Goal: Task Accomplishment & Management: Manage account settings

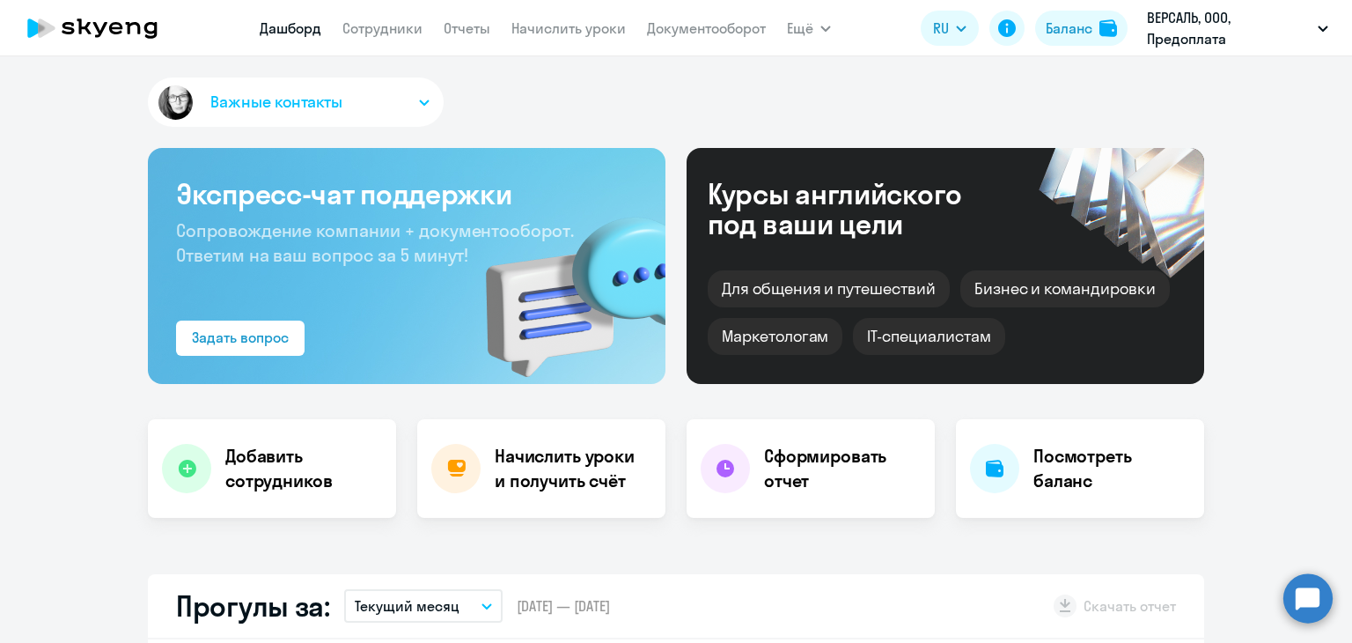
select select "30"
click at [366, 24] on link "Сотрудники" at bounding box center [382, 28] width 80 height 18
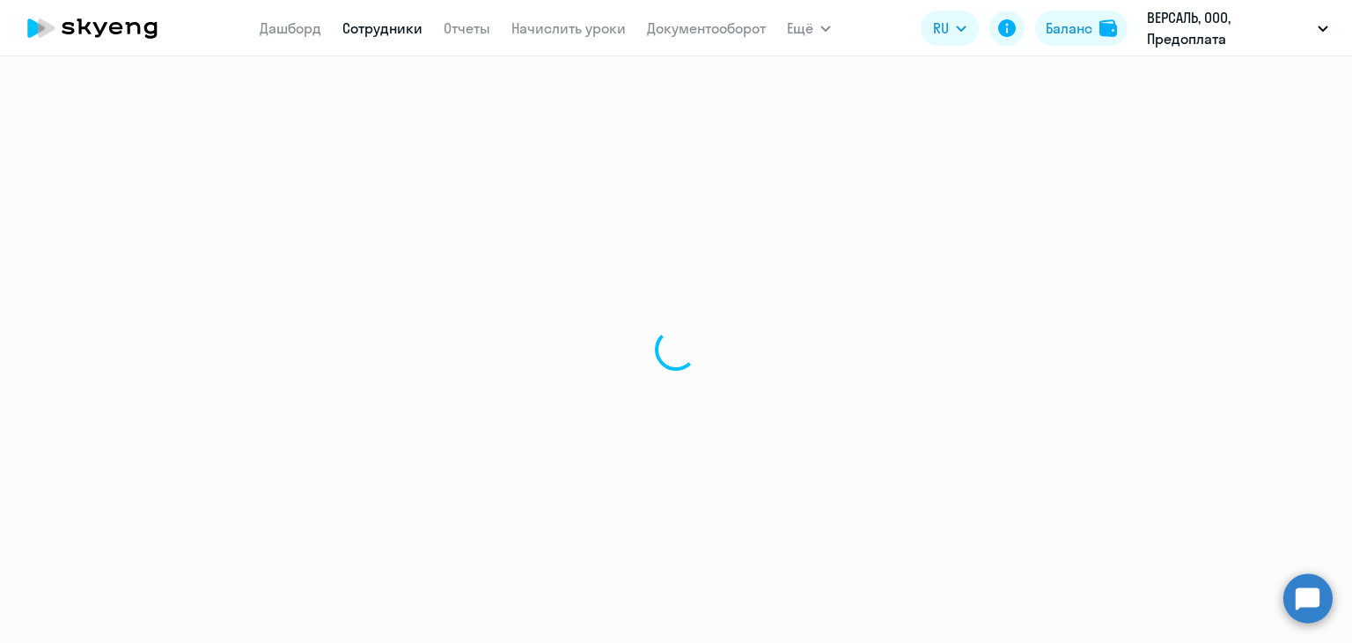
select select "30"
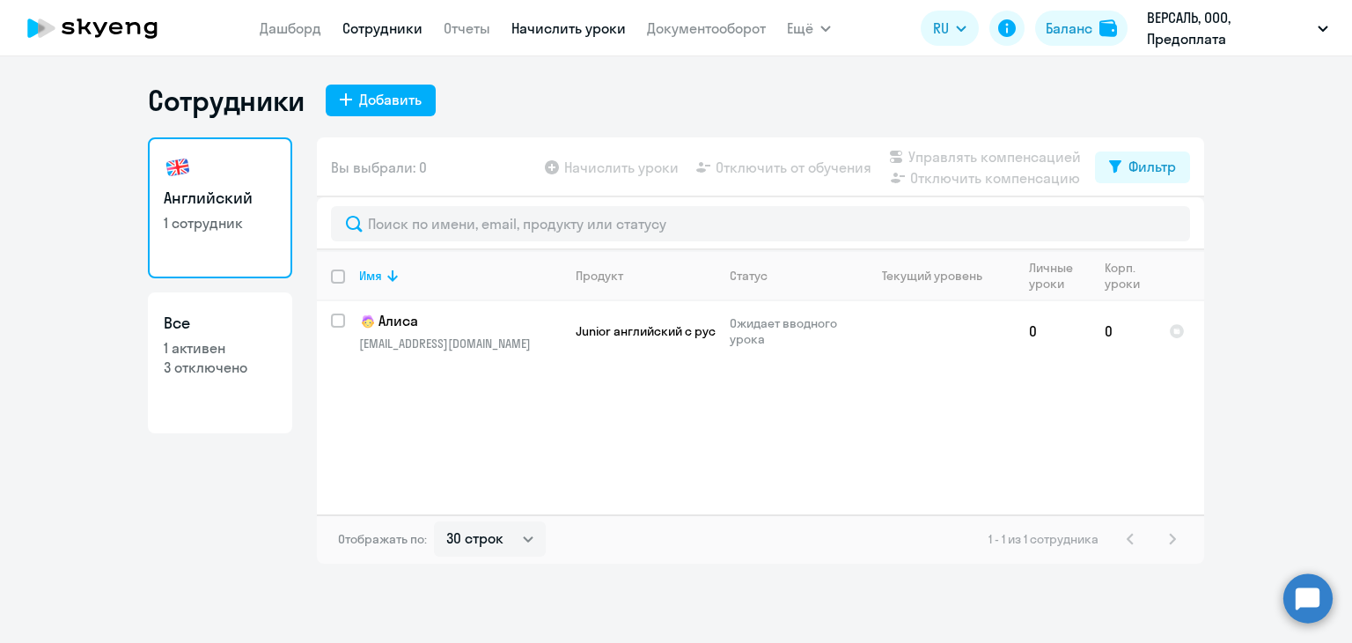
click at [592, 32] on link "Начислить уроки" at bounding box center [568, 28] width 114 height 18
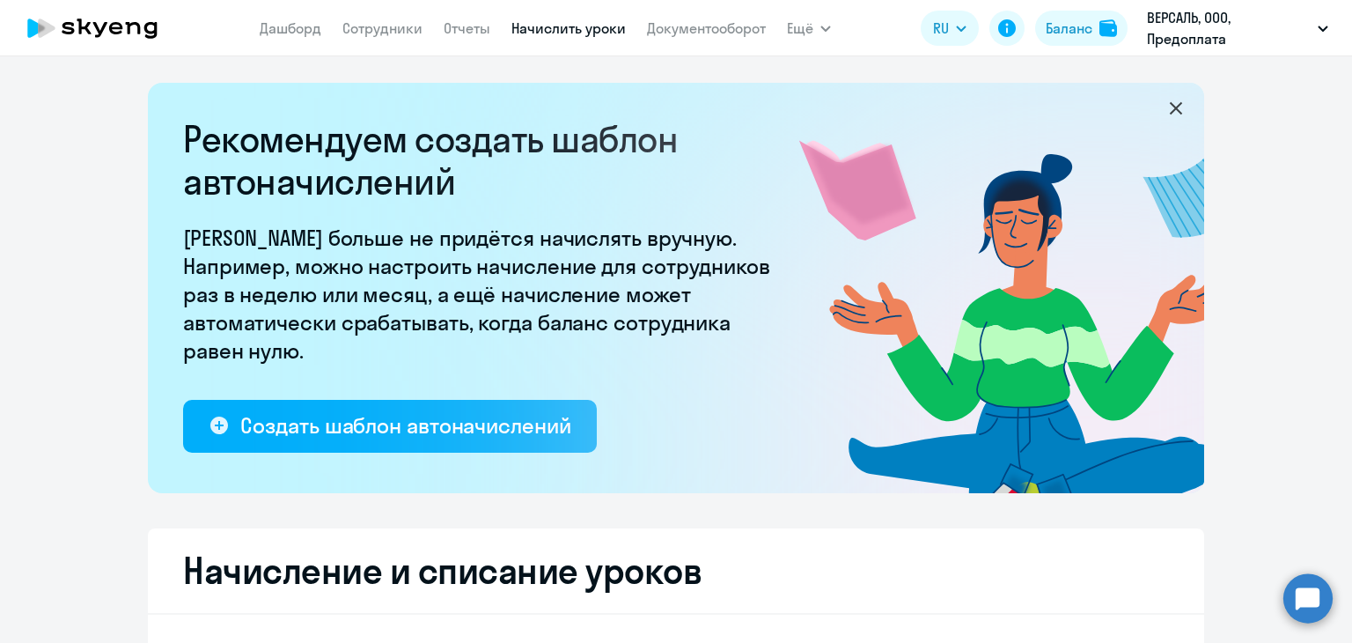
select select "10"
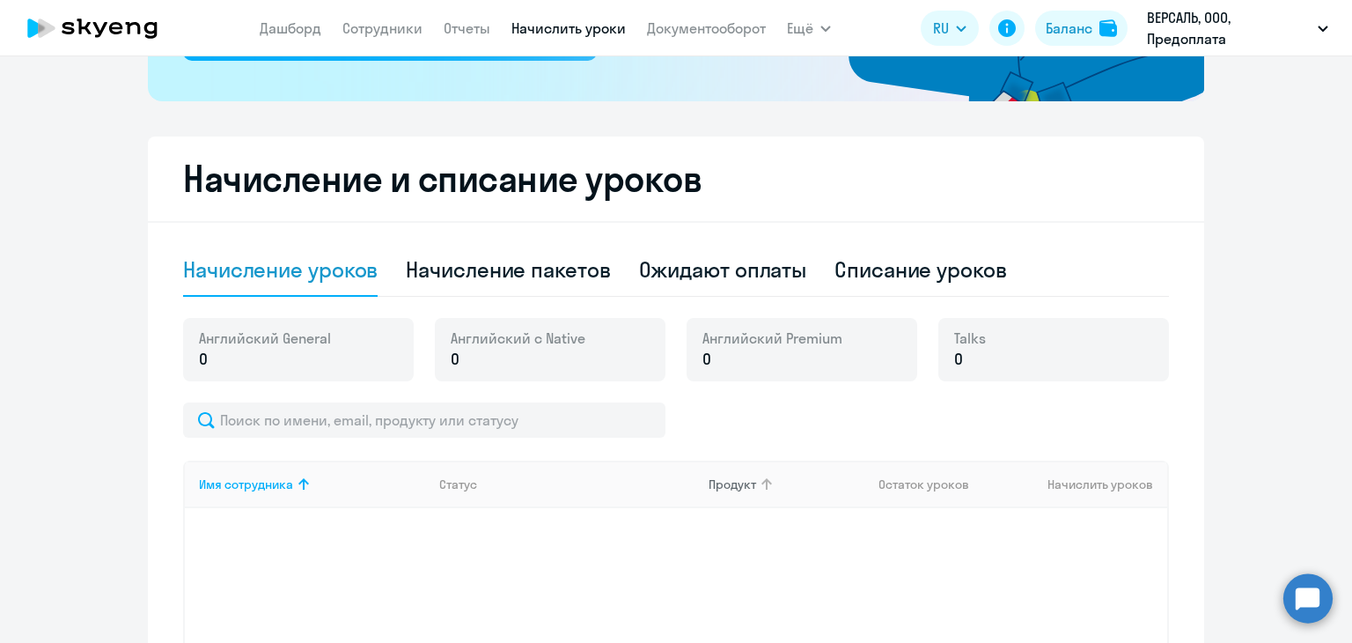
scroll to position [357, 0]
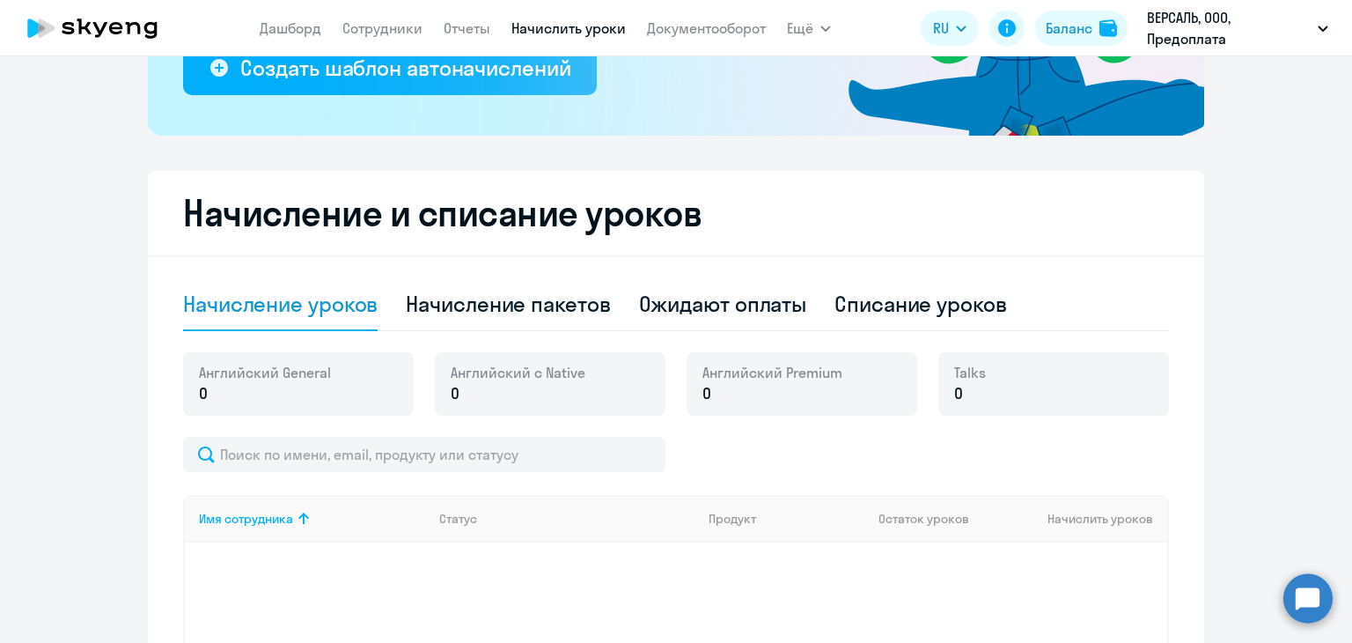
click at [613, 305] on div "Начисление уроков Начисление пакетов Ожидают оплаты Списание уроков" at bounding box center [676, 304] width 986 height 53
click at [588, 304] on div "Начисление пакетов" at bounding box center [508, 304] width 204 height 28
select select "10"
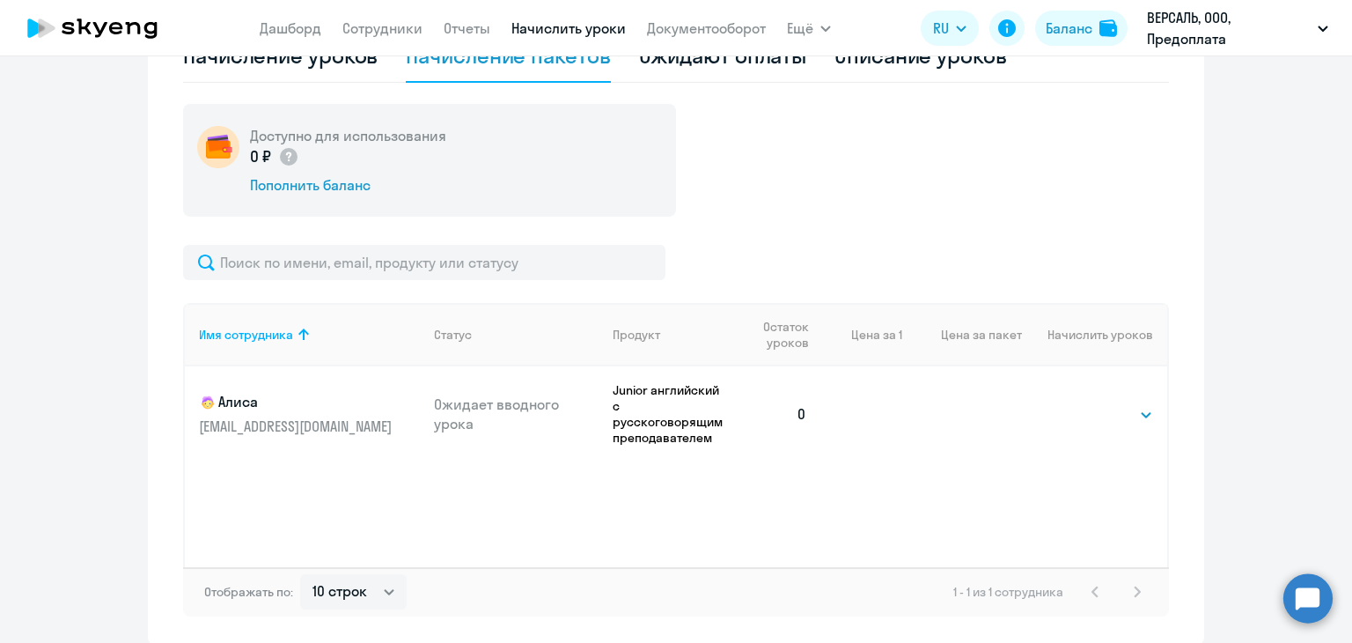
scroll to position [621, 0]
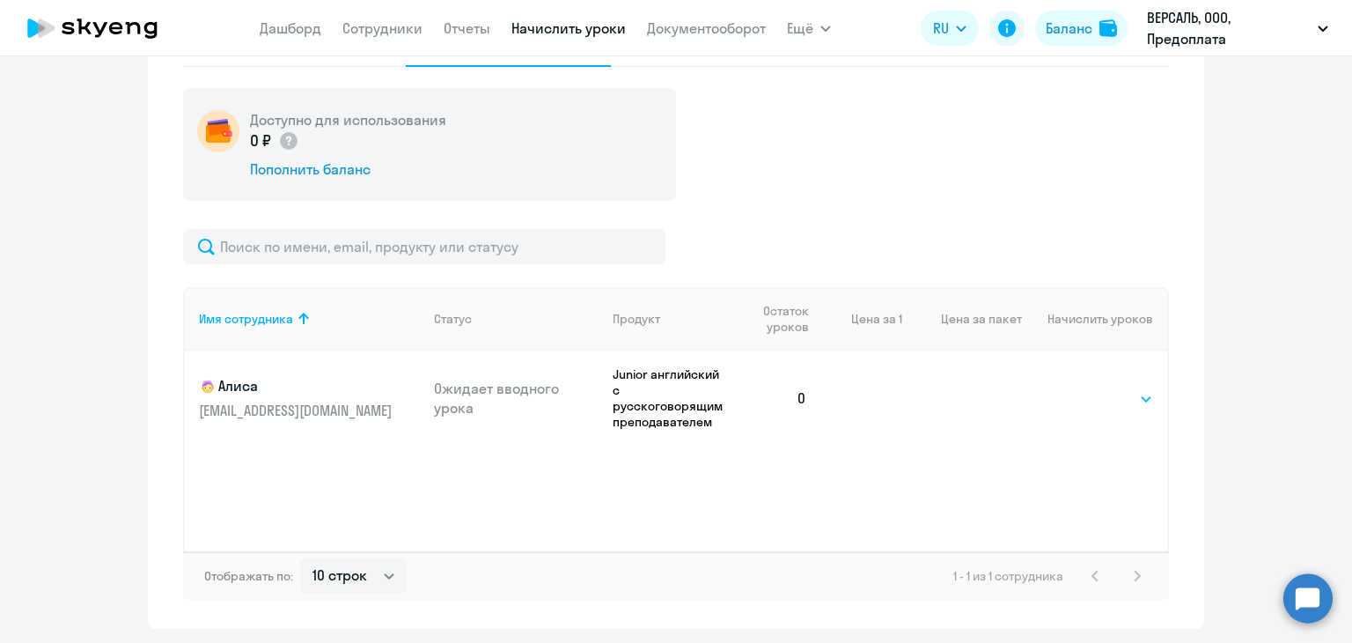
click at [1107, 401] on select "Выбрать 4 8 16 32 64 96 128" at bounding box center [1117, 398] width 72 height 21
select select "64"
click at [1081, 388] on select "Выбрать 4 8 16 32 64 96 128" at bounding box center [1117, 398] width 72 height 21
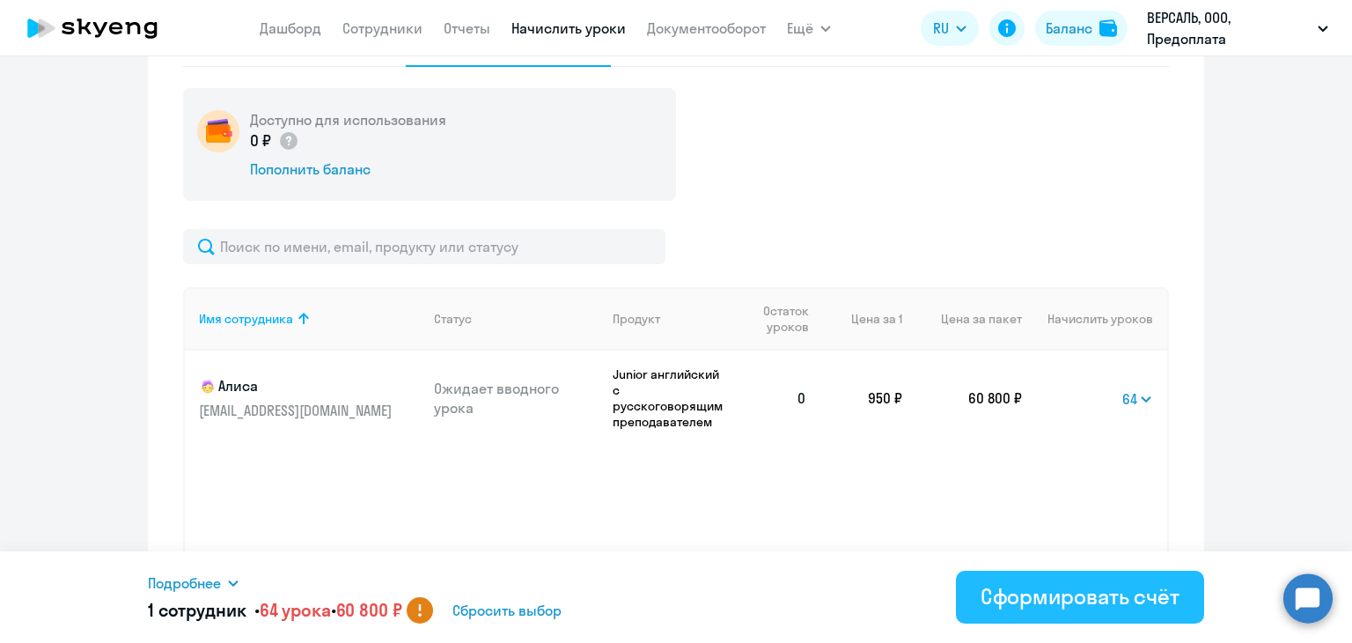
click at [1040, 593] on div "Сформировать счёт" at bounding box center [1080, 596] width 199 height 28
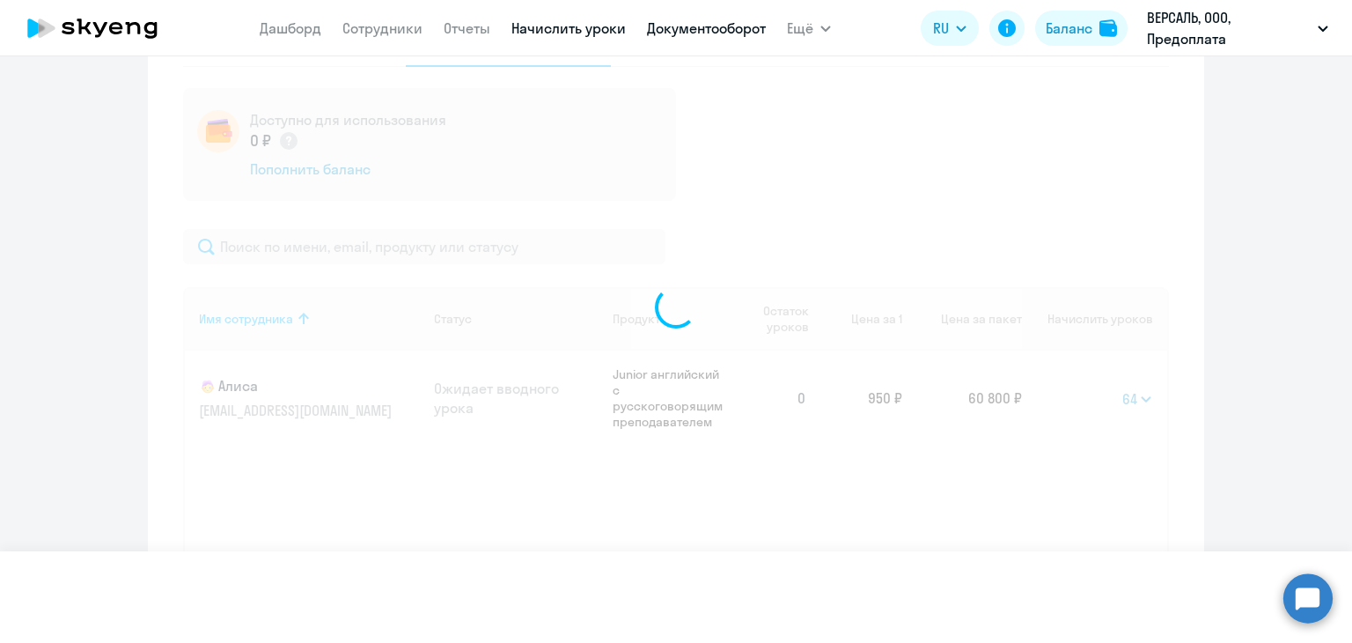
select select
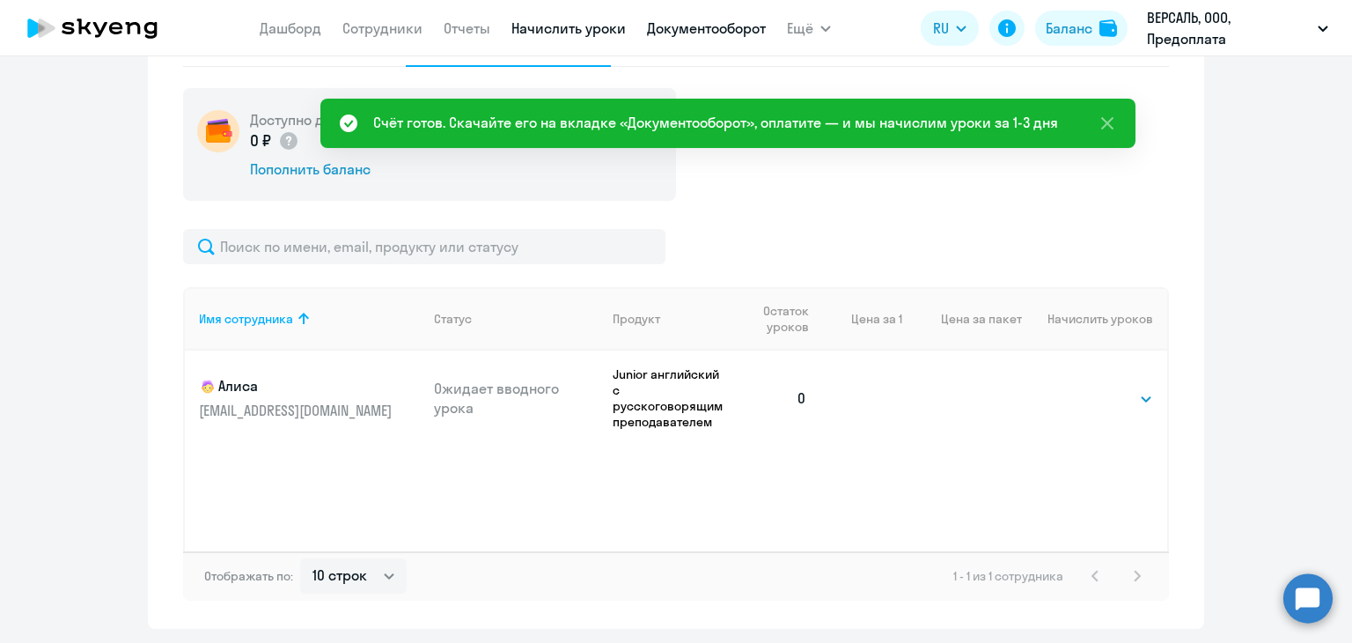
click at [739, 30] on link "Документооборот" at bounding box center [706, 28] width 119 height 18
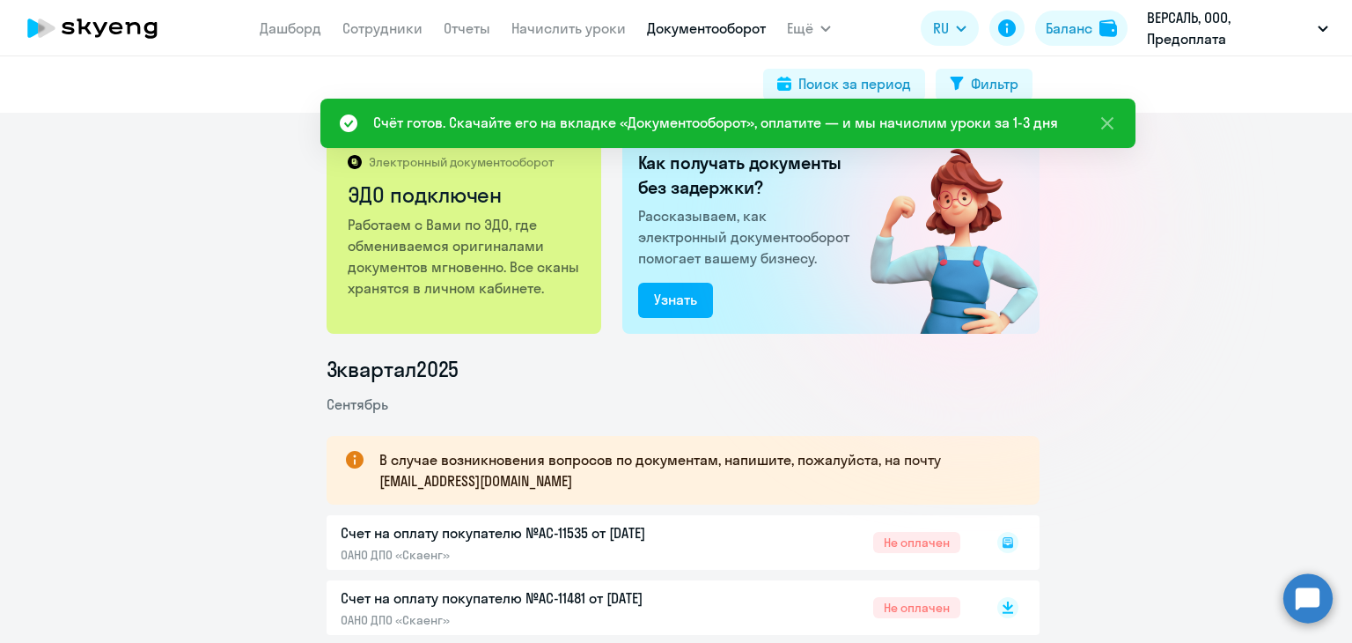
click at [1000, 542] on rect at bounding box center [1007, 542] width 21 height 21
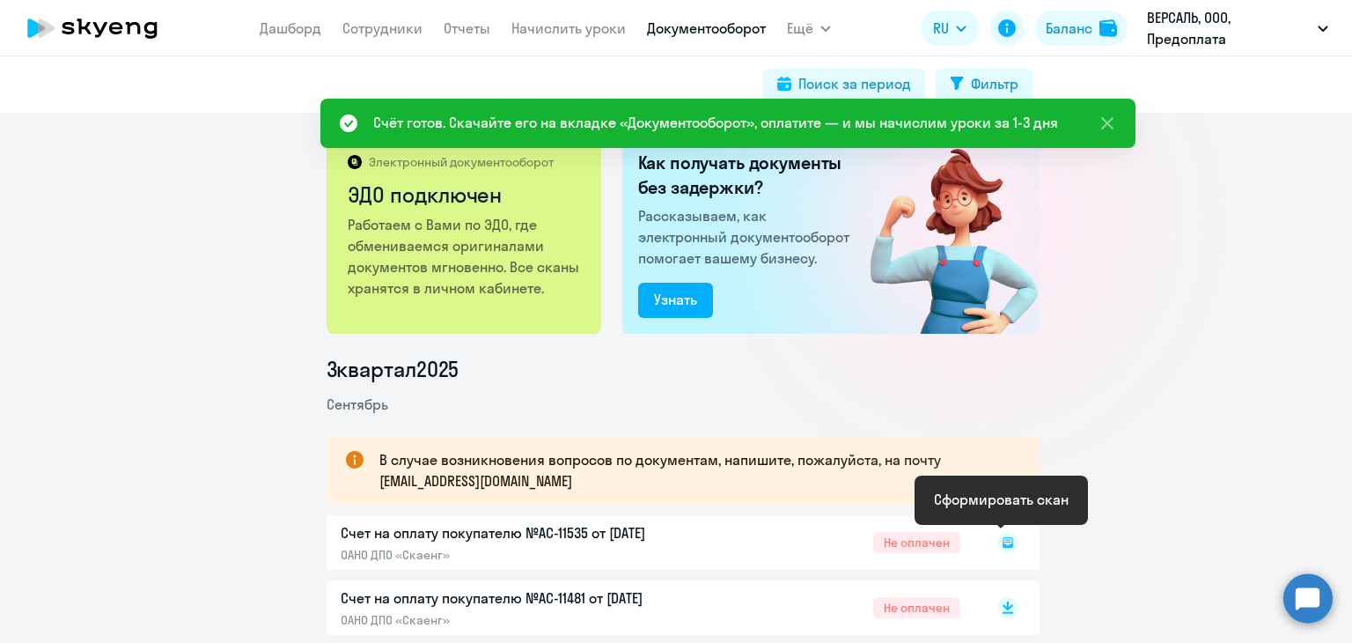
click at [1002, 540] on rect at bounding box center [1007, 542] width 21 height 21
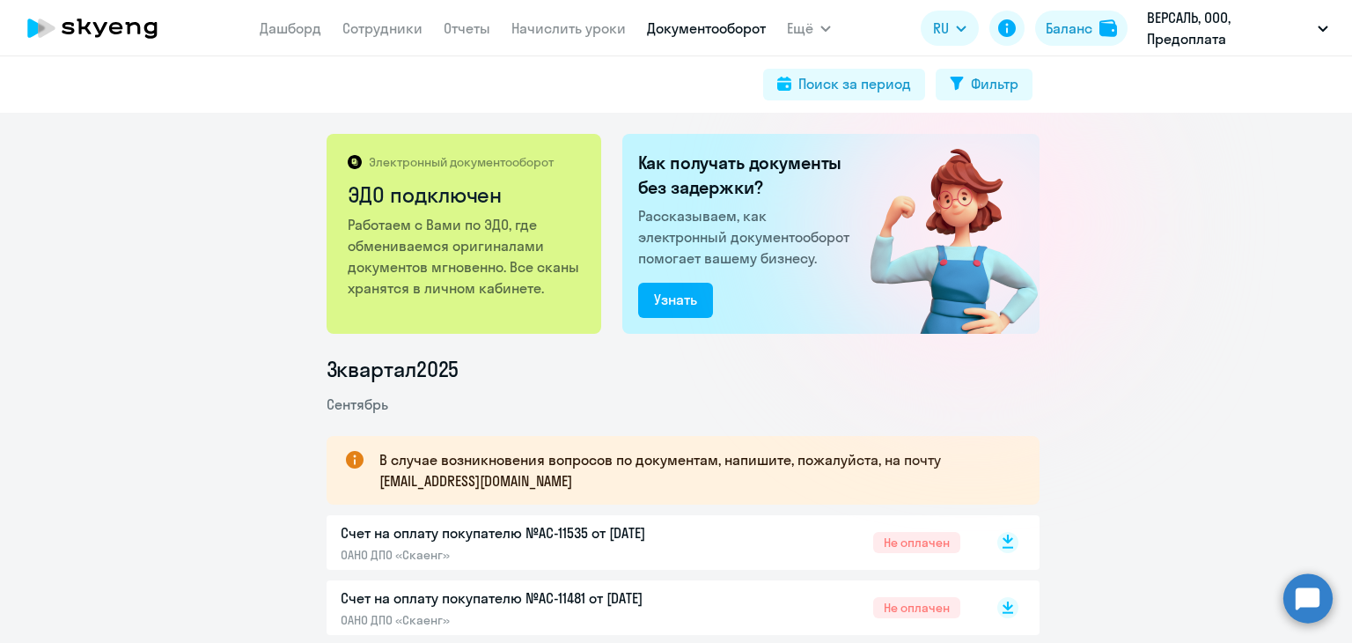
click at [1002, 543] on rect at bounding box center [1007, 542] width 21 height 21
